Goal: Task Accomplishment & Management: Use online tool/utility

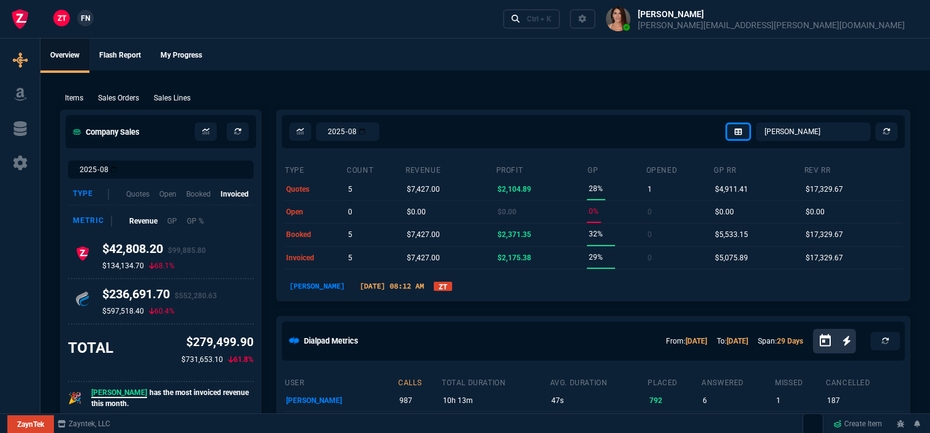
select select "12: [PERSON_NAME]"
click at [552, 18] on div "Ctrl + K" at bounding box center [539, 19] width 25 height 10
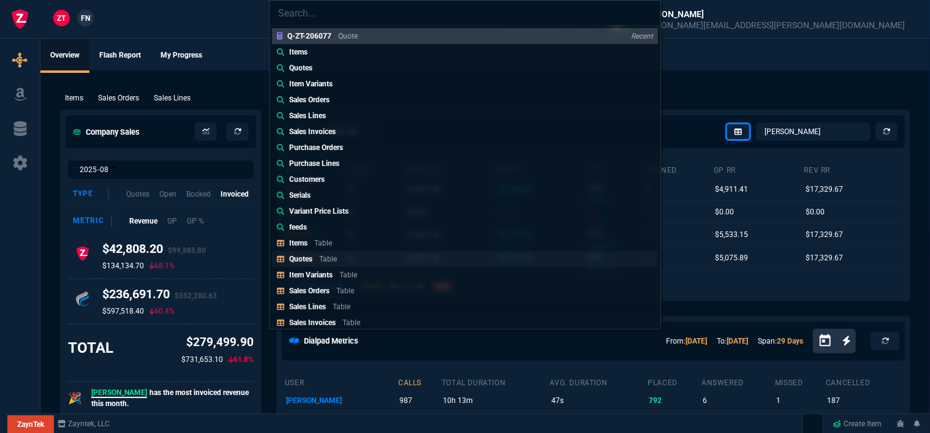
click at [319, 258] on div "Quotes Table" at bounding box center [315, 259] width 53 height 11
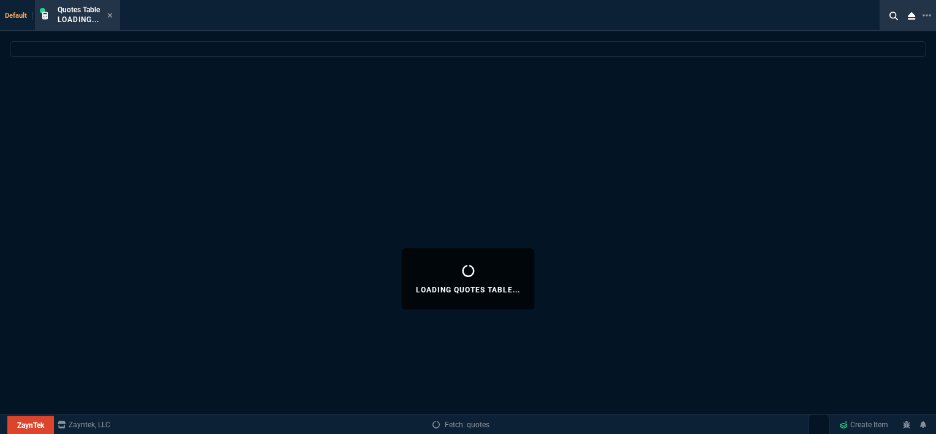
select select
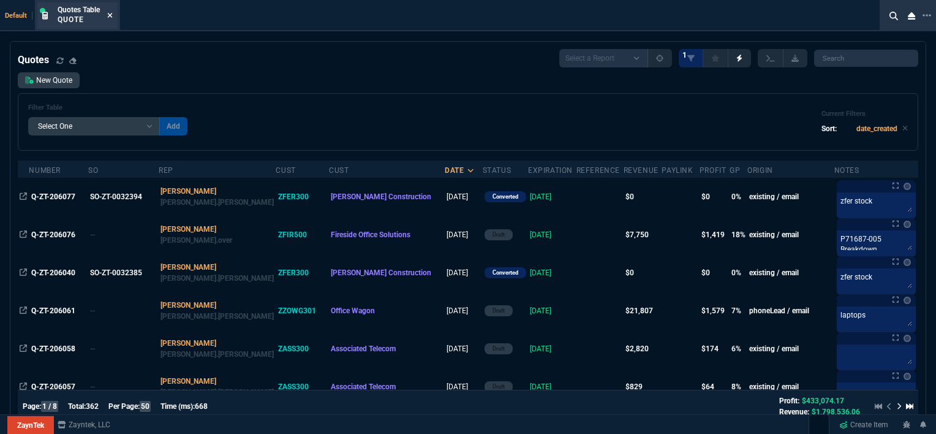
click at [110, 17] on icon at bounding box center [110, 15] width 5 height 5
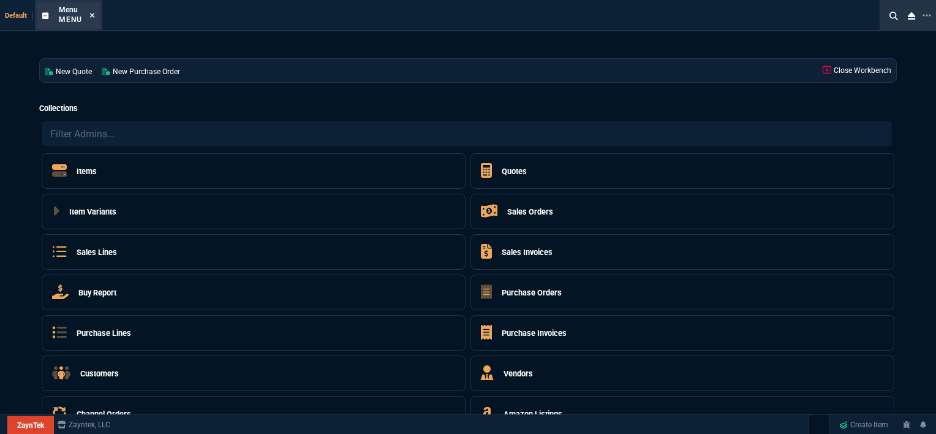
click at [91, 14] on icon at bounding box center [92, 15] width 5 height 5
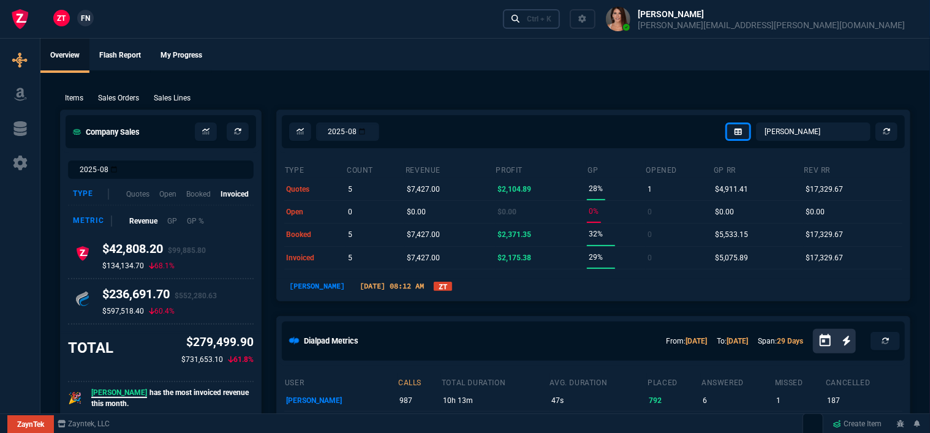
click at [552, 20] on div "Ctrl + K" at bounding box center [539, 19] width 25 height 10
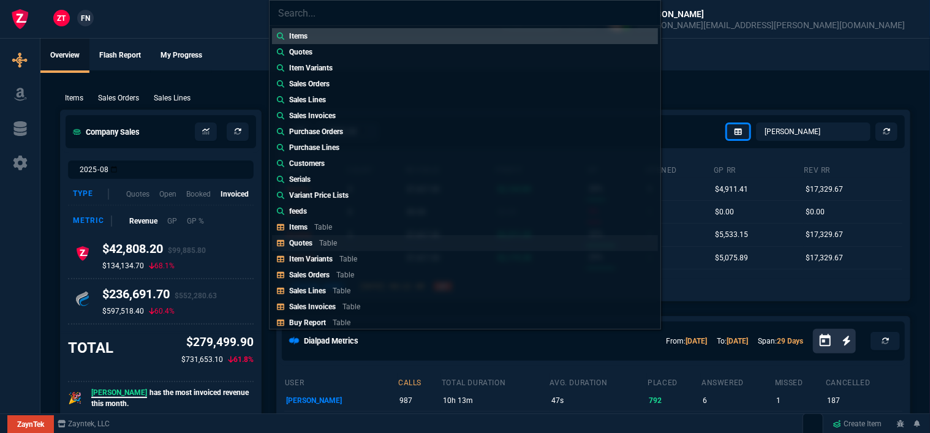
click at [346, 243] on link "Quotes Table" at bounding box center [465, 243] width 386 height 16
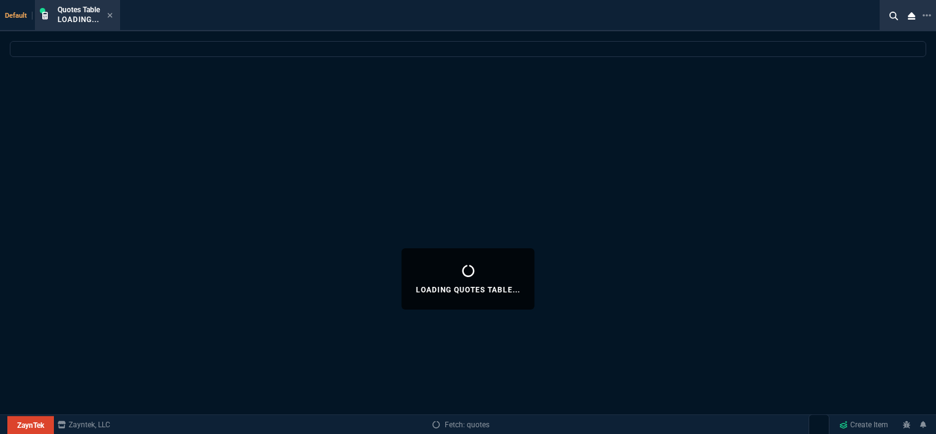
select select
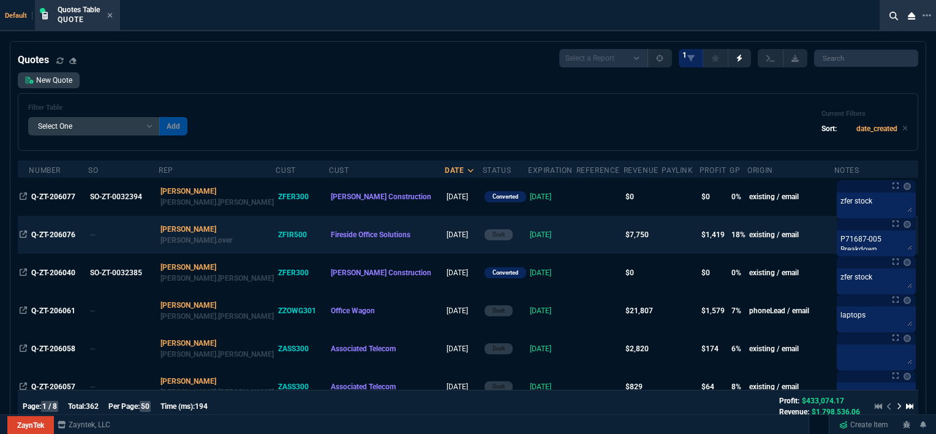
click at [577, 246] on td at bounding box center [600, 235] width 47 height 38
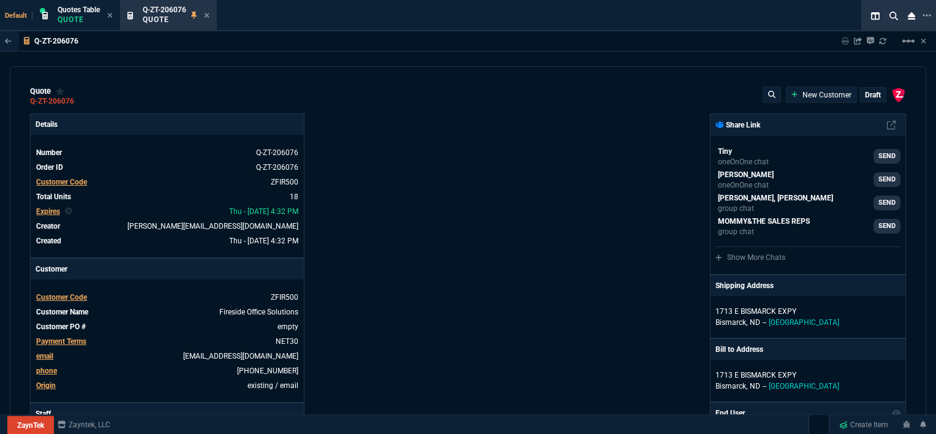
type input "18"
type input "395"
type input "11"
type input "100"
type input "1950"
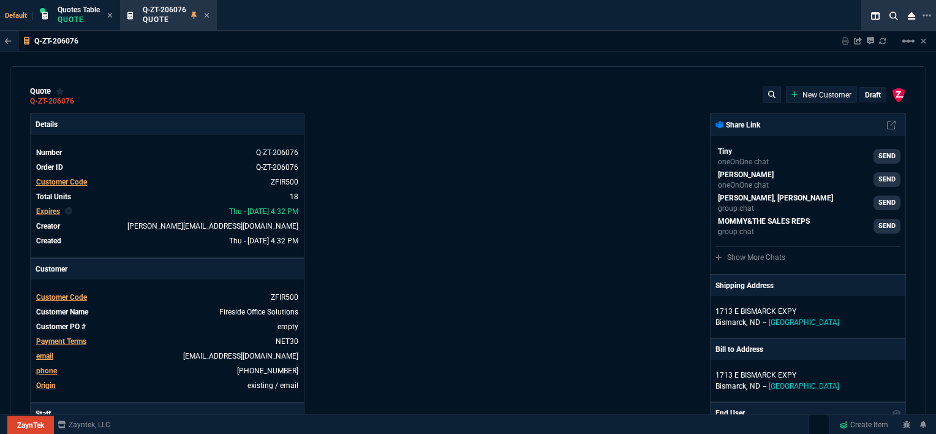
type input "53"
type input "260"
type input "2498"
type input "55"
type input "60"
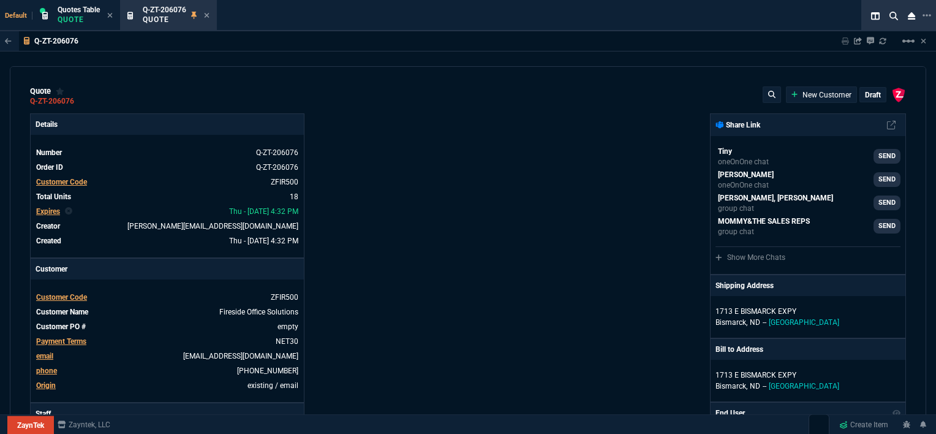
type input "234"
type input "42"
type input "295"
type input "2619"
type input "45"
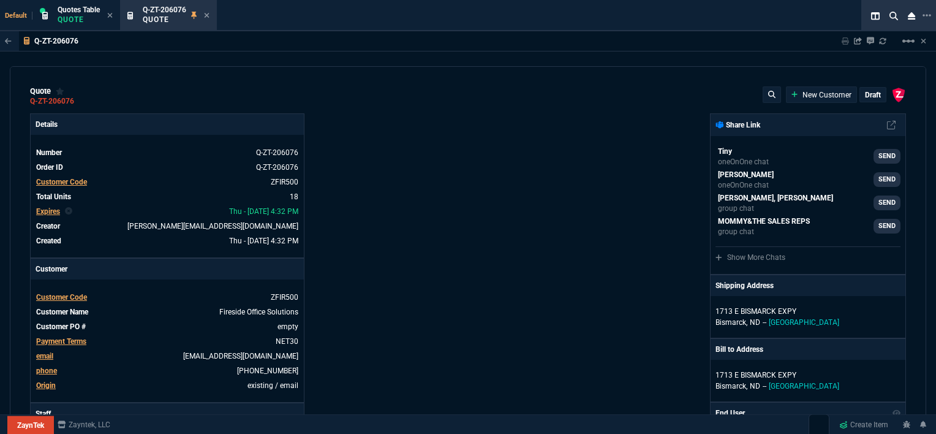
type input "65"
type input "601"
type input "16"
type input "35"
type input "723"
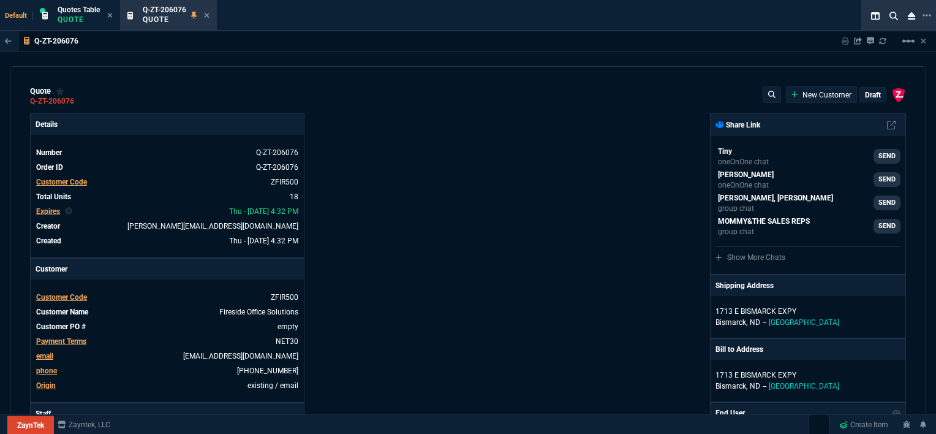
type input "40"
type input "50"
type input "524"
type input "80"
type input "4"
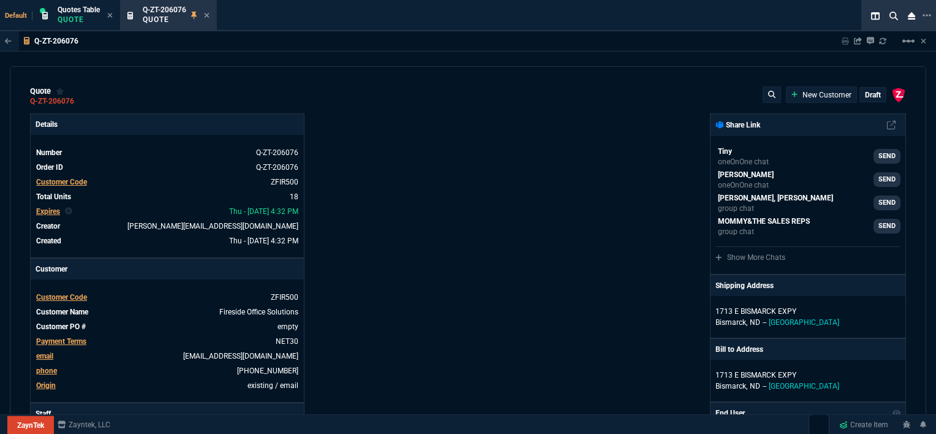
type input "11"
type input "43"
type input "75"
type input "399"
type input "0"
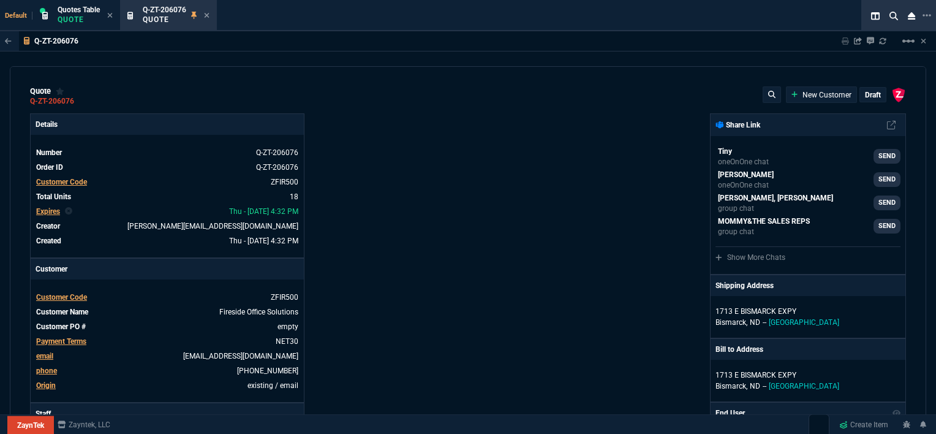
type input "0"
type input "12"
type input "118"
type input "10"
type input "104"
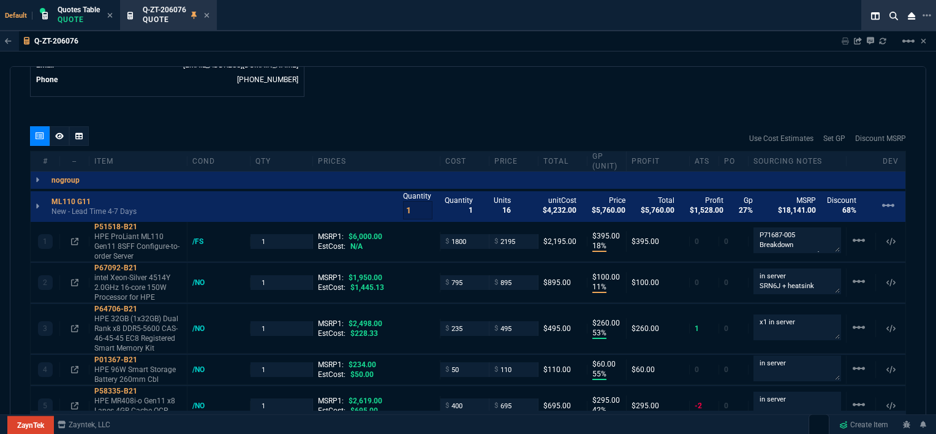
type input "63"
type input "54"
type input "80"
type input "53"
type input "73"
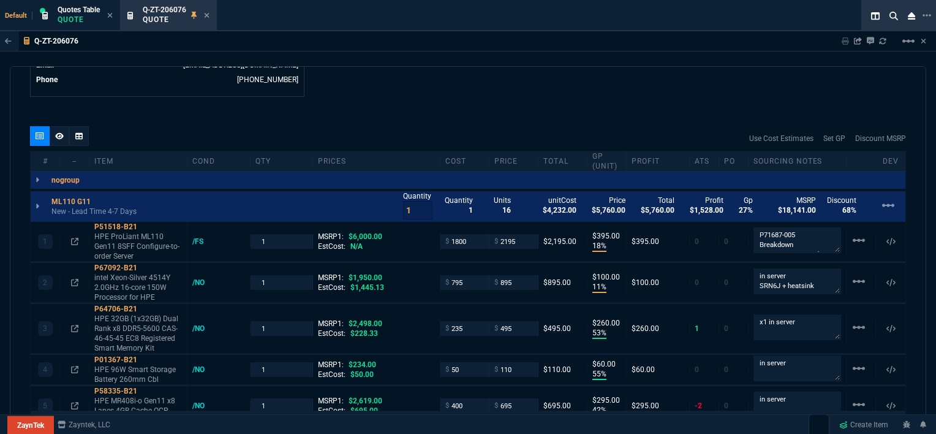
type input "76"
type input "70"
type input "76"
type input "55"
type input "56"
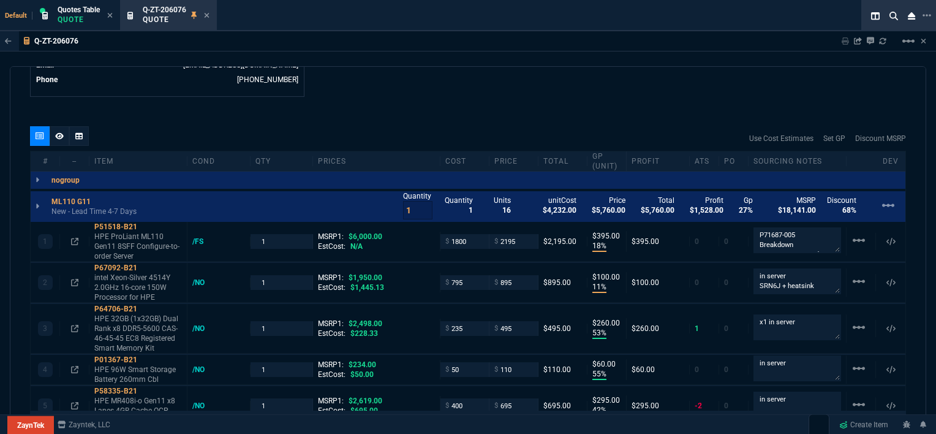
type input "12"
type input "0"
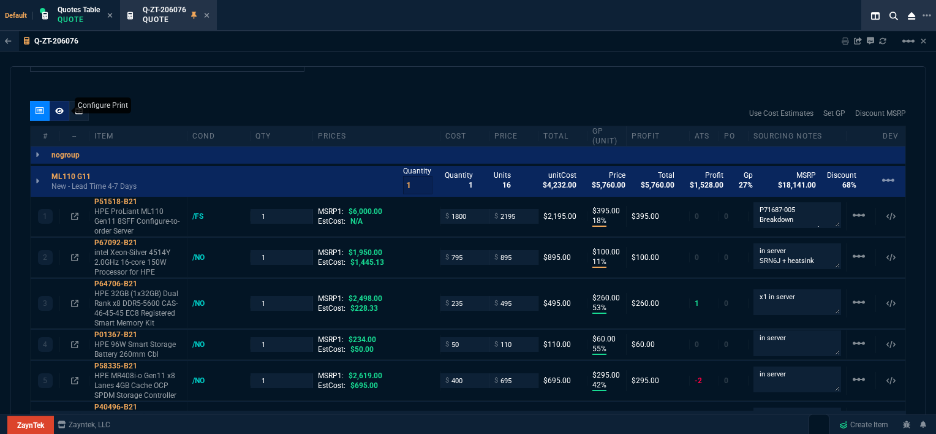
click at [59, 111] on icon at bounding box center [59, 110] width 9 height 7
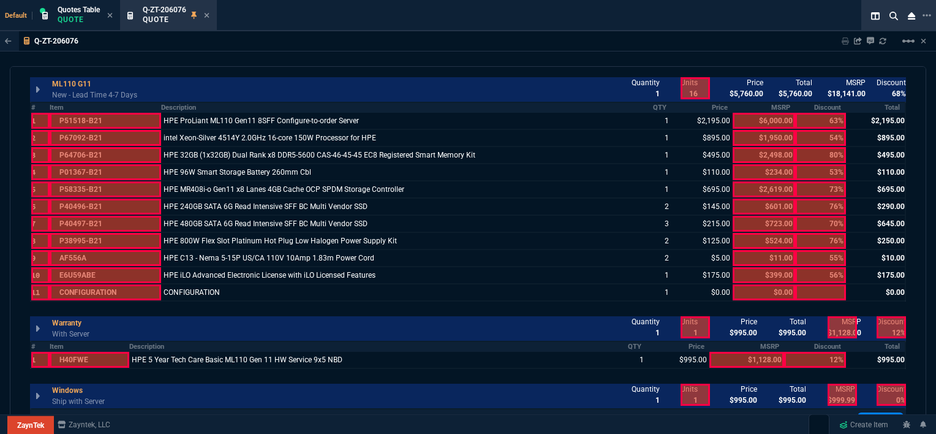
scroll to position [858, 0]
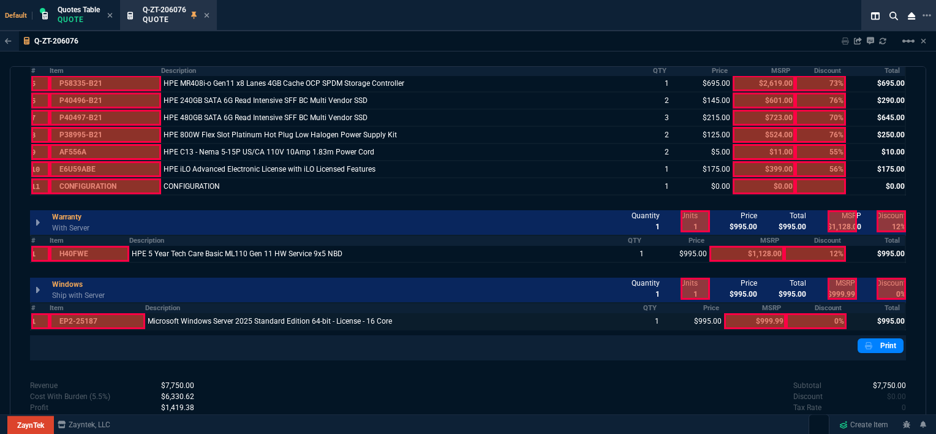
click at [98, 314] on div at bounding box center [98, 321] width 96 height 16
click at [97, 248] on div at bounding box center [90, 254] width 80 height 16
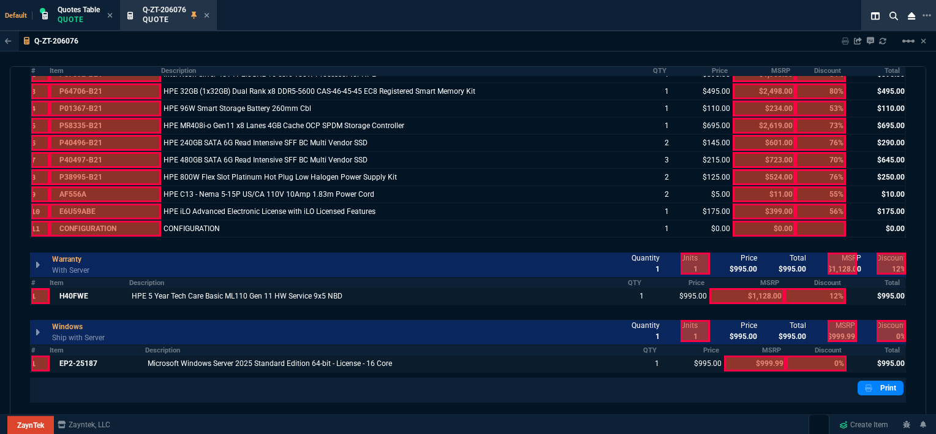
scroll to position [797, 0]
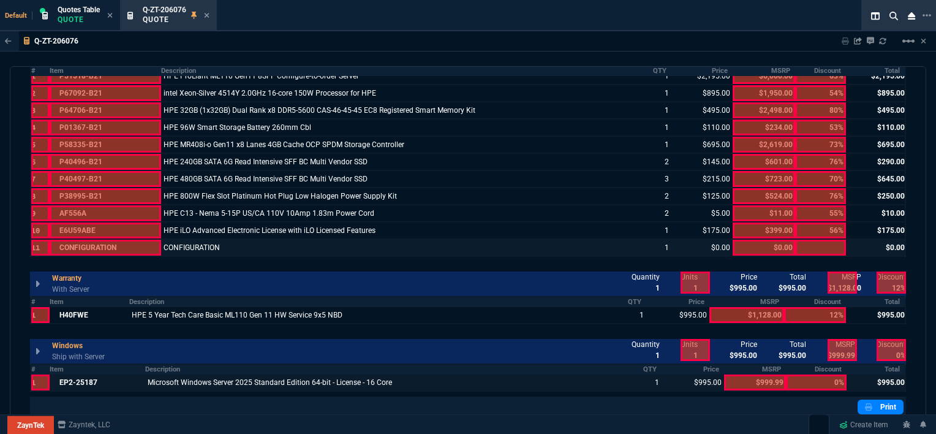
click at [768, 246] on div at bounding box center [764, 248] width 62 height 16
click at [764, 243] on div at bounding box center [764, 248] width 62 height 16
click at [327, 244] on div at bounding box center [401, 248] width 481 height 16
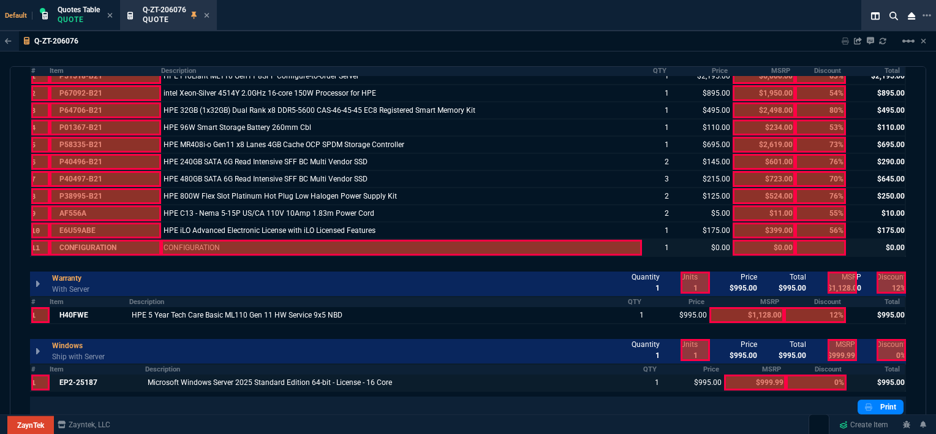
click at [662, 245] on div at bounding box center [656, 248] width 29 height 16
click at [710, 245] on div at bounding box center [702, 248] width 61 height 16
click at [889, 240] on div at bounding box center [875, 248] width 59 height 16
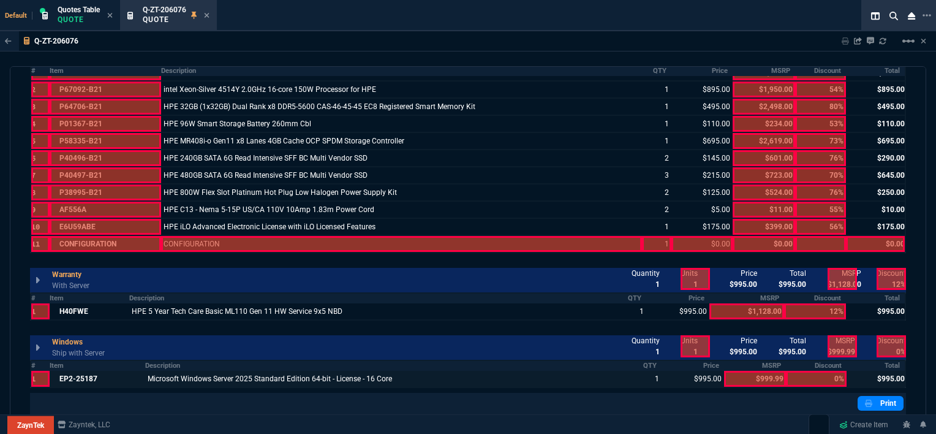
scroll to position [739, 0]
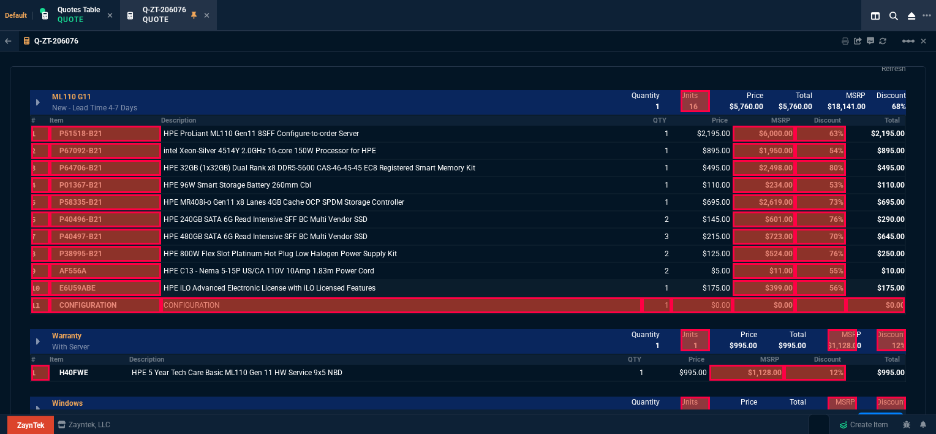
click at [104, 284] on div at bounding box center [106, 288] width 112 height 16
click at [101, 271] on div at bounding box center [106, 271] width 112 height 16
click at [96, 252] on div at bounding box center [106, 254] width 112 height 16
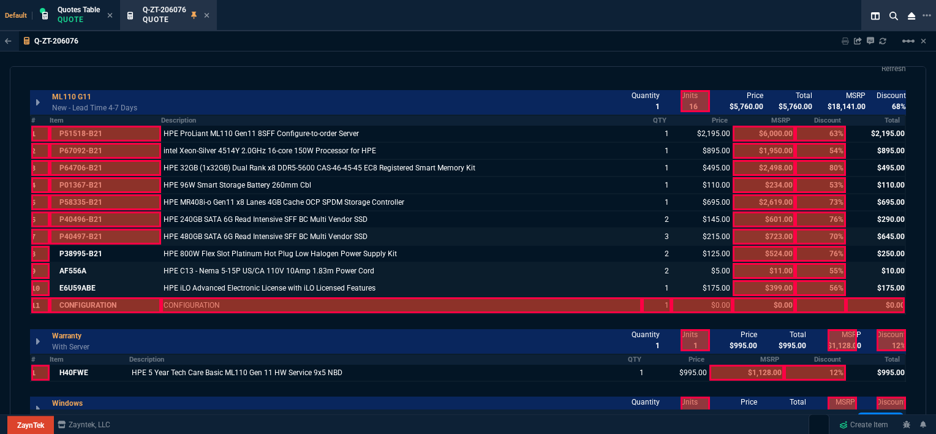
click at [93, 237] on div at bounding box center [106, 237] width 112 height 16
click at [93, 220] on div at bounding box center [106, 219] width 112 height 16
click at [93, 201] on div at bounding box center [106, 202] width 112 height 16
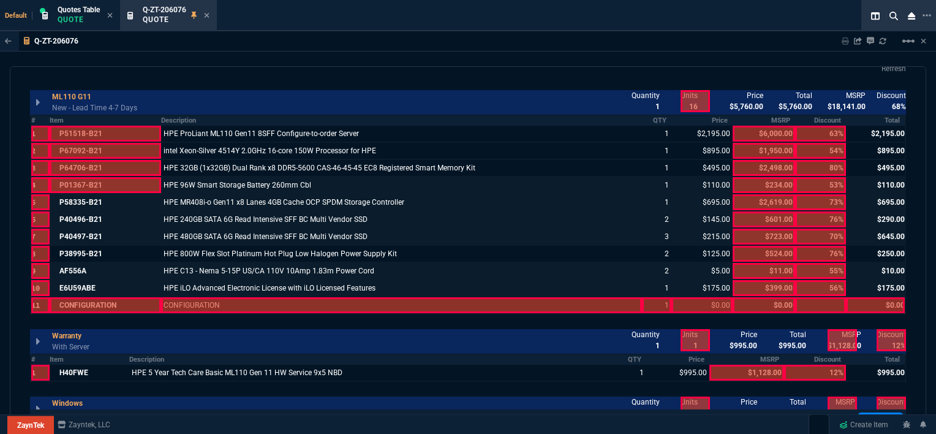
click at [91, 182] on div at bounding box center [106, 185] width 112 height 16
click at [93, 164] on div at bounding box center [106, 168] width 112 height 16
click at [94, 150] on div at bounding box center [106, 151] width 112 height 16
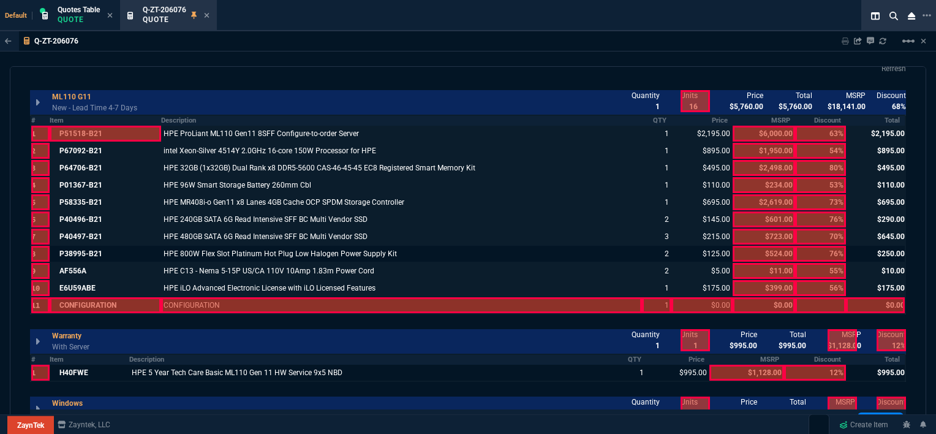
click at [96, 132] on div at bounding box center [106, 134] width 112 height 16
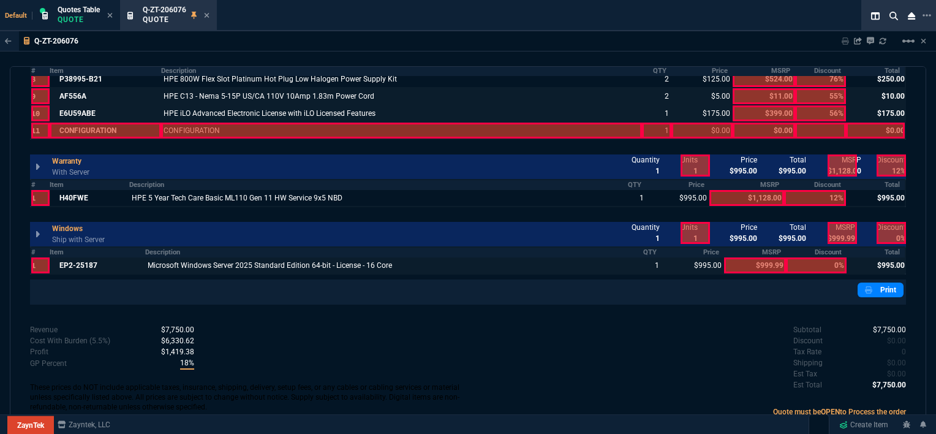
scroll to position [923, 0]
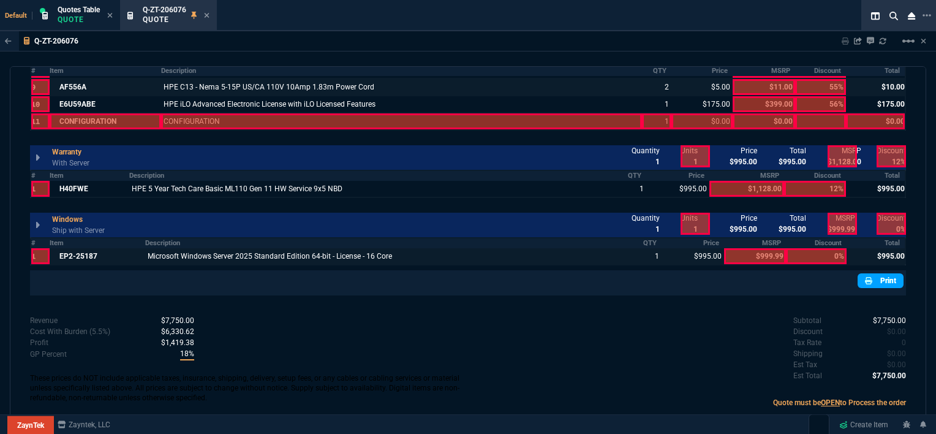
click at [873, 276] on link "Print" at bounding box center [881, 280] width 46 height 15
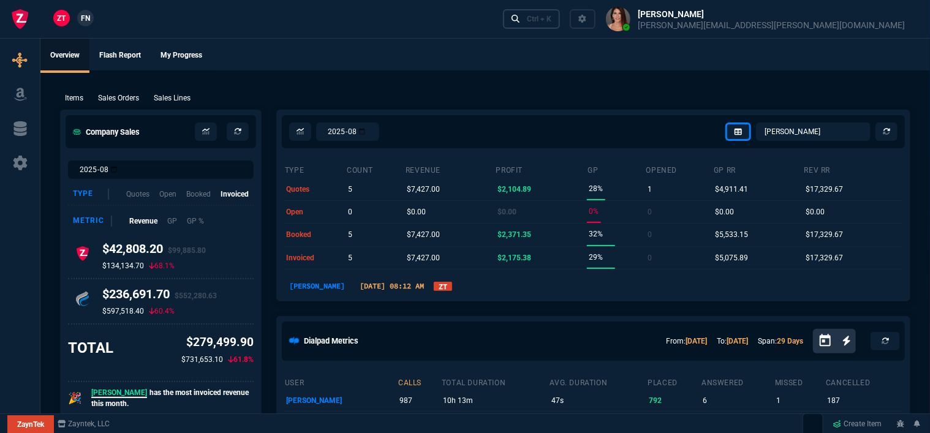
click at [561, 20] on link "Ctrl + K" at bounding box center [532, 18] width 58 height 19
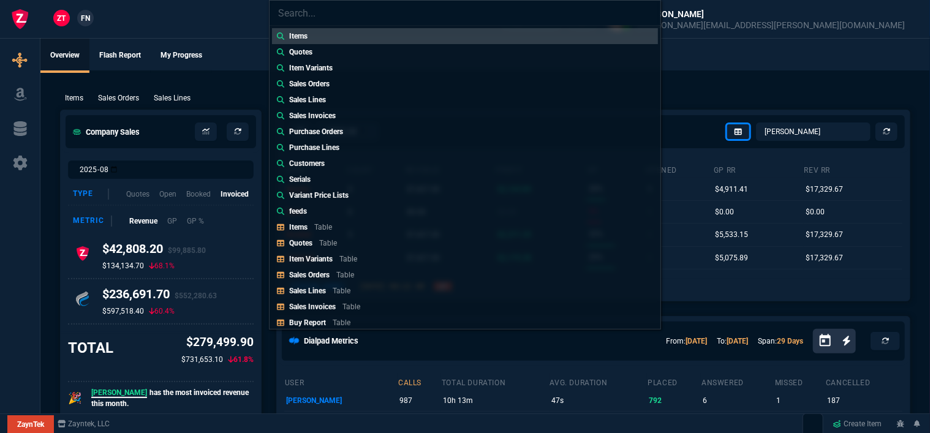
click at [216, 59] on div "Items Quotes Item Variants Sales Orders Sales Lines Sales Invoices Purchase Ord…" at bounding box center [465, 216] width 930 height 433
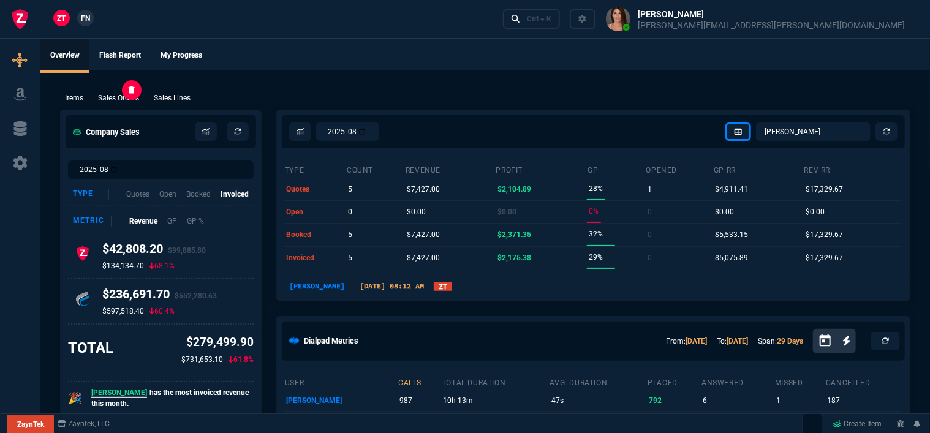
click at [112, 98] on p "Sales Orders" at bounding box center [118, 98] width 41 height 11
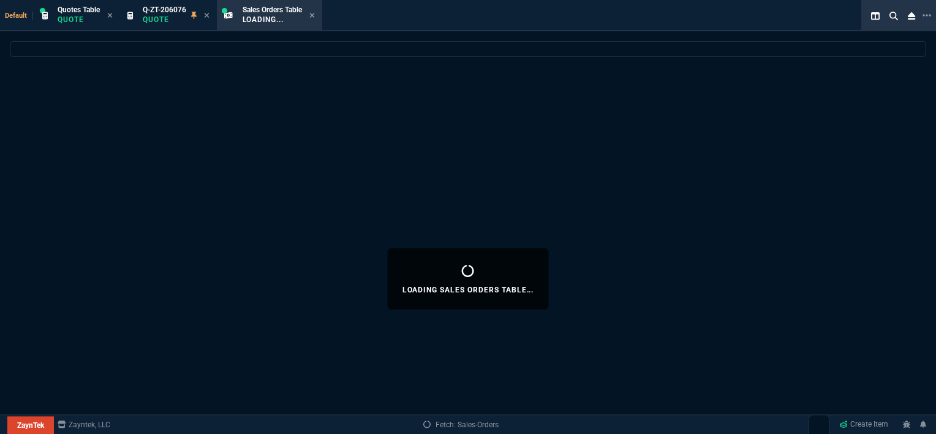
select select
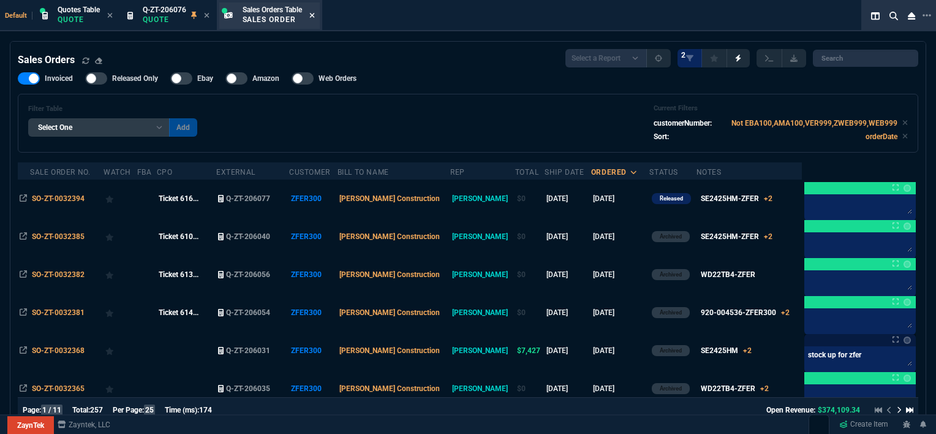
click at [315, 13] on icon at bounding box center [312, 15] width 6 height 7
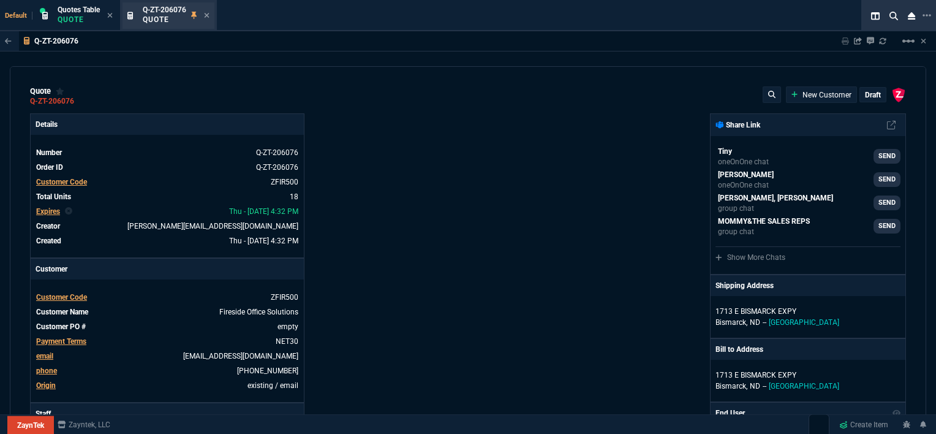
type input "18"
type input "395"
type input "11"
type input "100"
type input "1950"
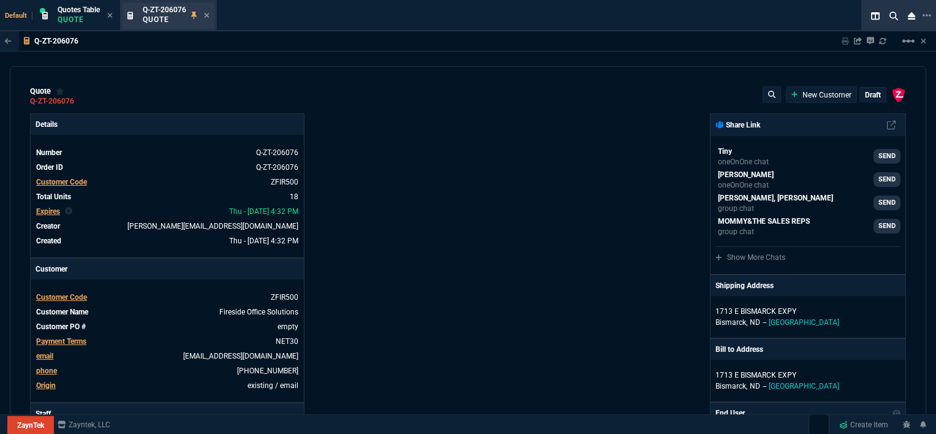
type input "53"
type input "260"
type input "2498"
type input "55"
type input "60"
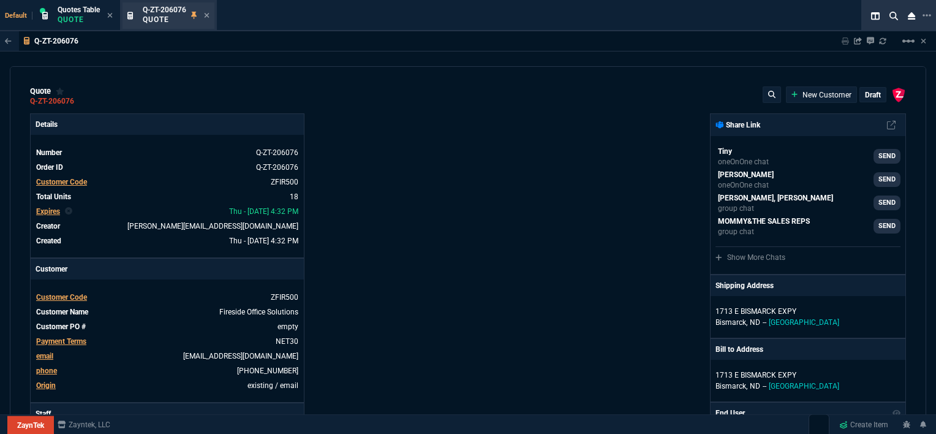
type input "234"
type input "42"
type input "295"
type input "2619"
type input "45"
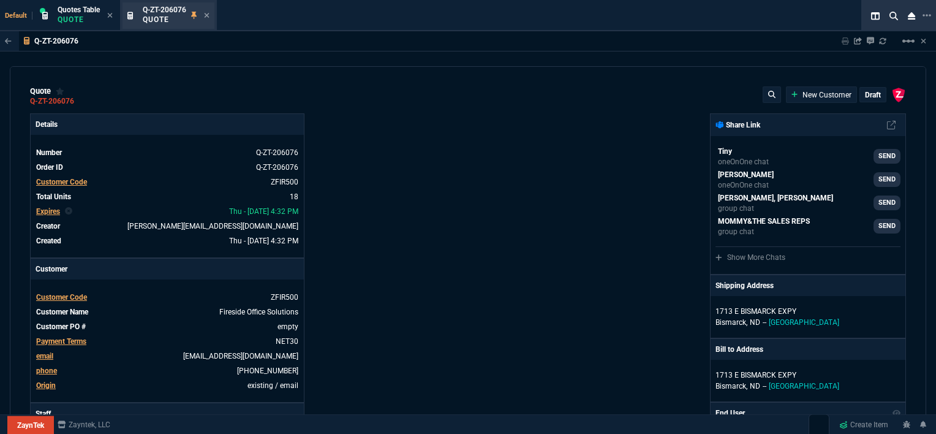
type input "65"
type input "601"
type input "16"
type input "35"
type input "723"
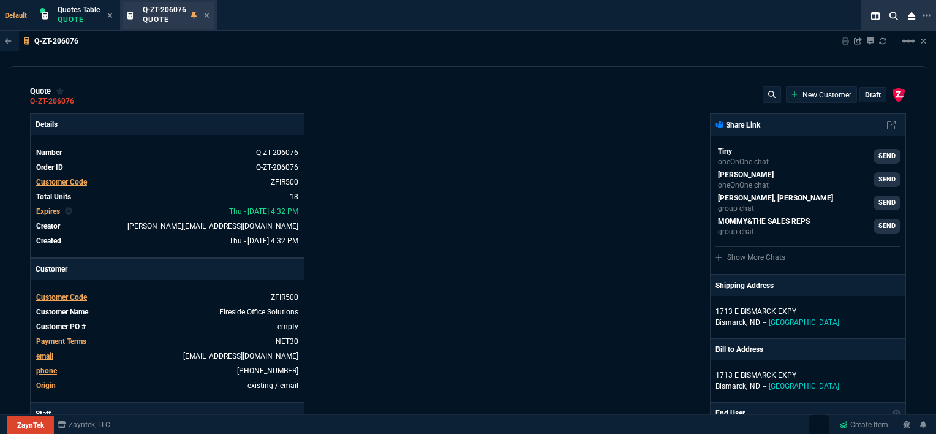
type input "40"
type input "50"
type input "524"
type input "80"
type input "4"
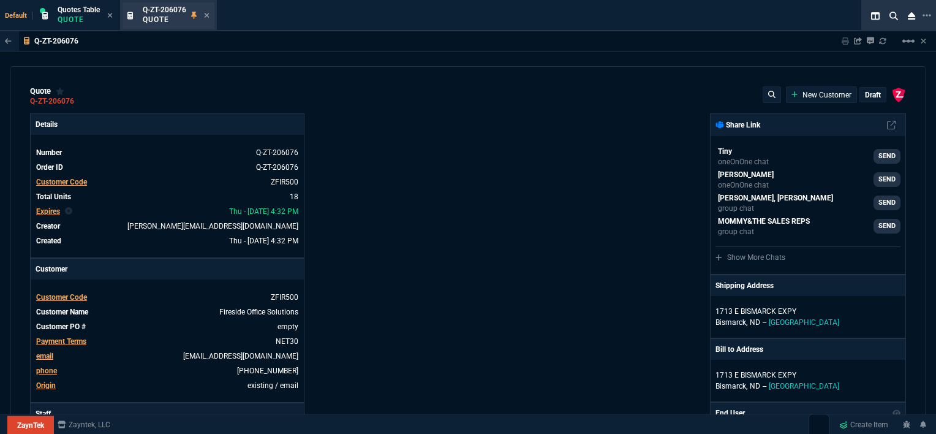
type input "43"
type input "75"
type input "0"
type input "12"
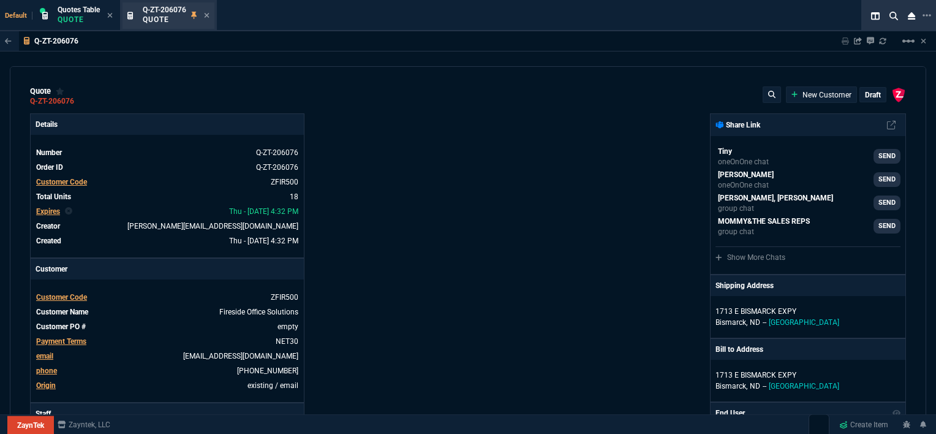
type input "118"
type input "10"
type input "104"
type input "63"
type input "54"
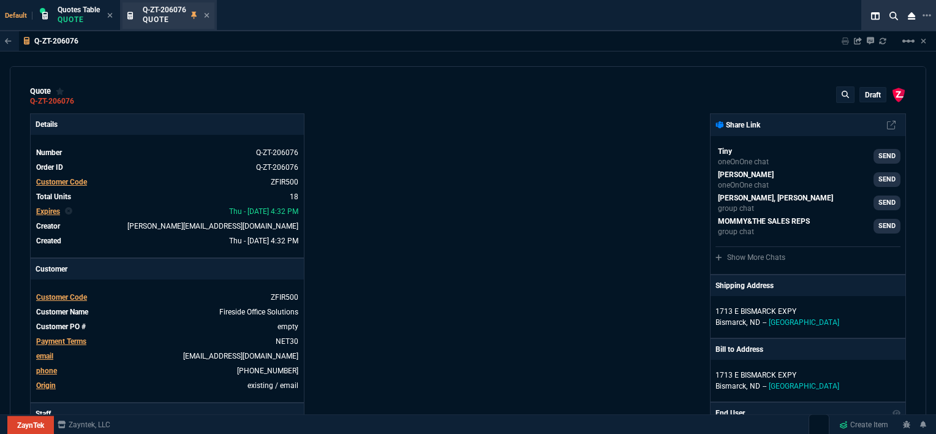
type input "80"
type input "53"
type input "73"
type input "76"
type input "70"
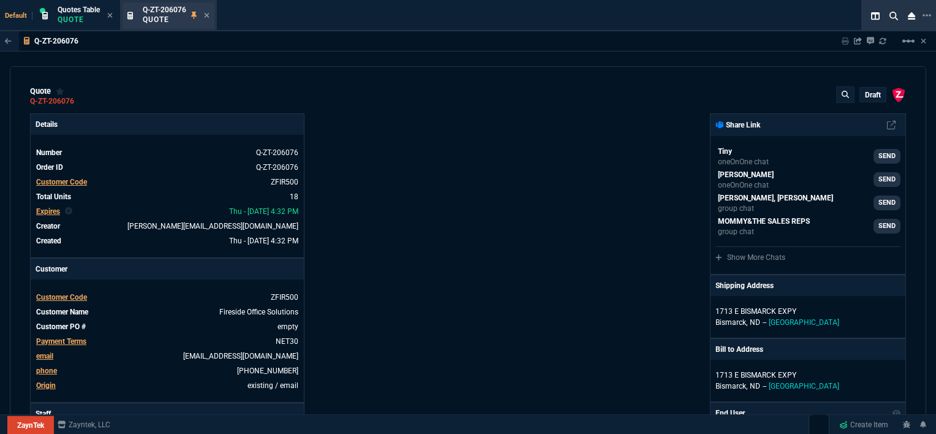
type input "76"
type input "600"
type input "17600"
type input "12"
type input "0"
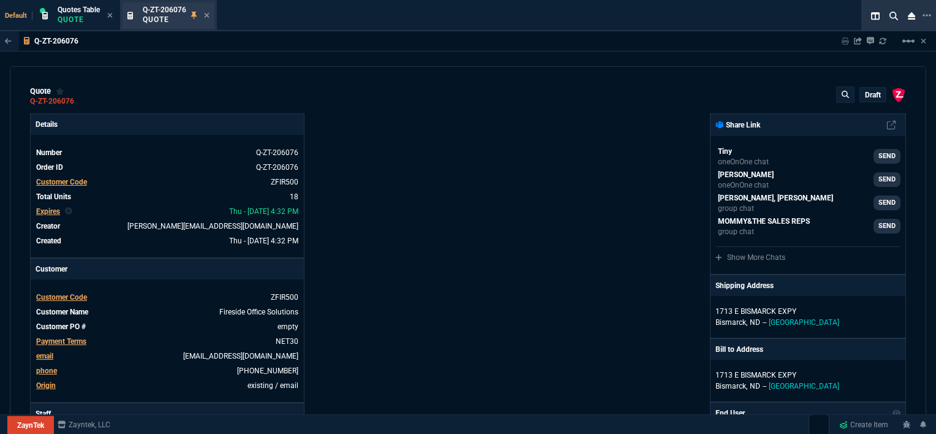
click at [211, 15] on div "Q-ZT-206076 Quote" at bounding box center [169, 15] width 92 height 26
type input "11"
type input "399"
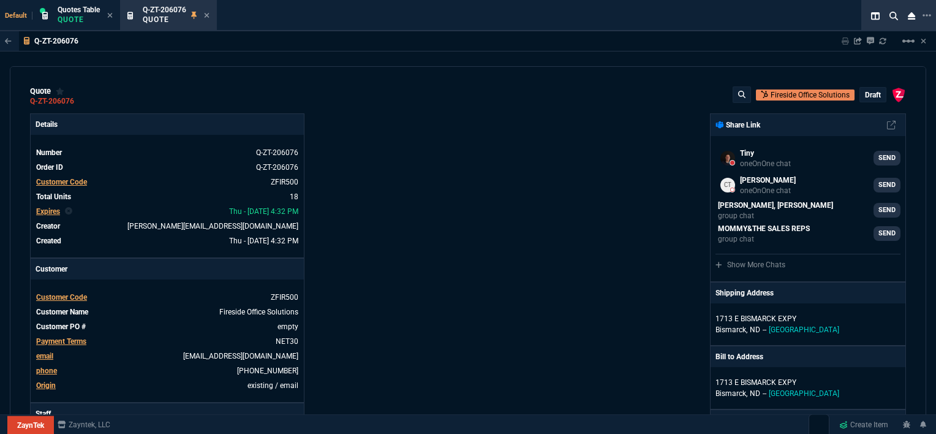
type input "55"
type input "56"
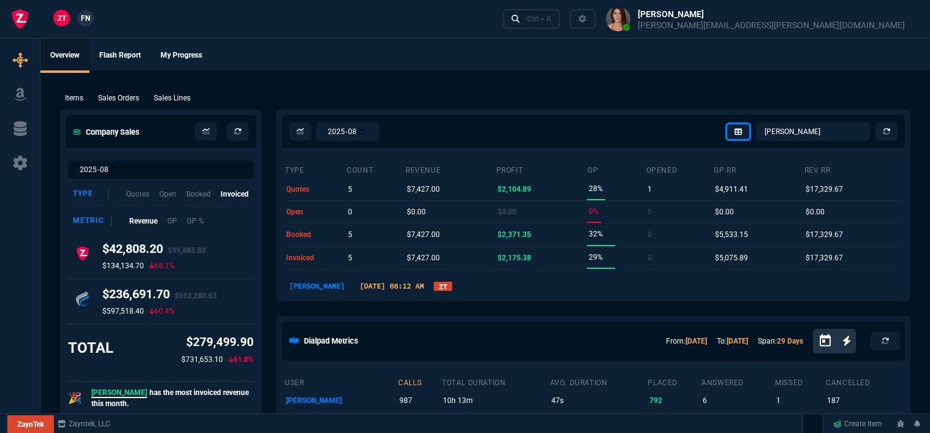
select select "12: [PERSON_NAME]"
